Goal: Information Seeking & Learning: Learn about a topic

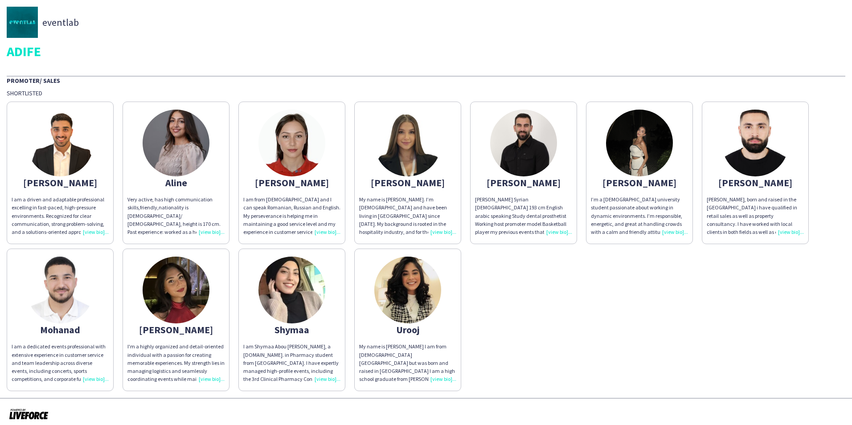
click at [789, 232] on div "[PERSON_NAME], born and raised in the [GEOGRAPHIC_DATA] i have qualified in ret…" at bounding box center [755, 216] width 97 height 41
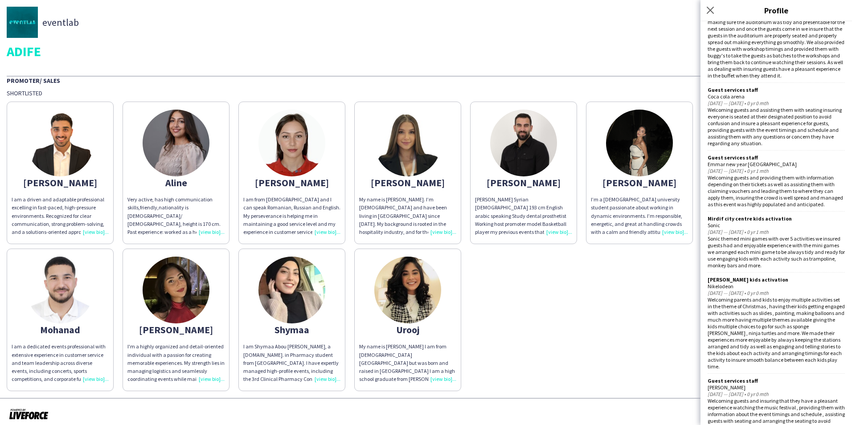
scroll to position [846, 0]
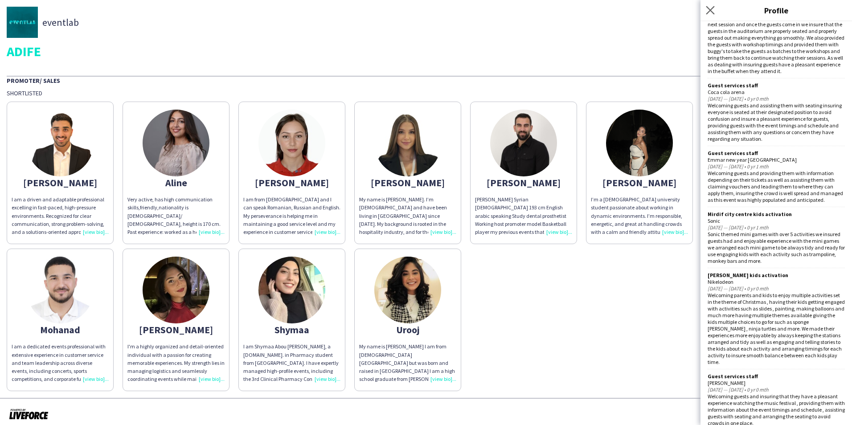
click at [707, 15] on app-icon "Close pop-in" at bounding box center [710, 10] width 13 height 13
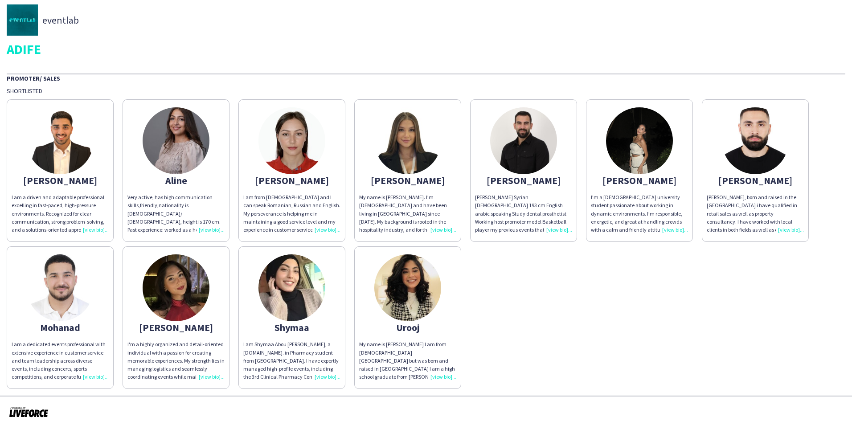
scroll to position [0, 0]
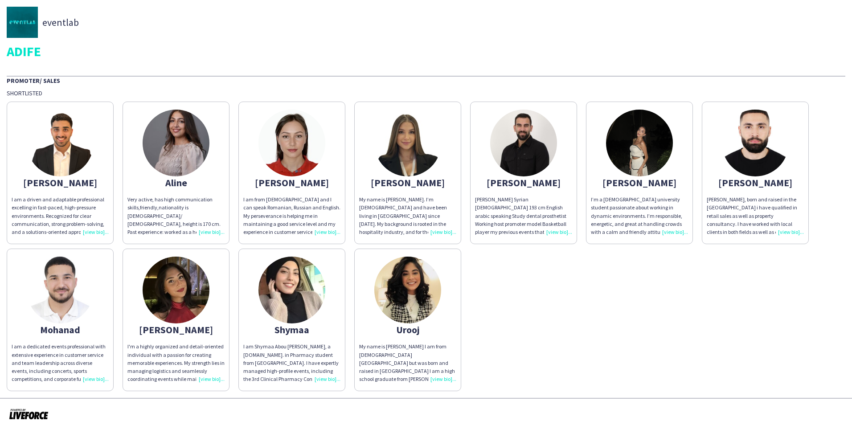
click at [690, 331] on div "Abdullah I am a driven and adaptable professional excelling in fast-paced, high…" at bounding box center [426, 244] width 838 height 294
